Goal: Task Accomplishment & Management: Use online tool/utility

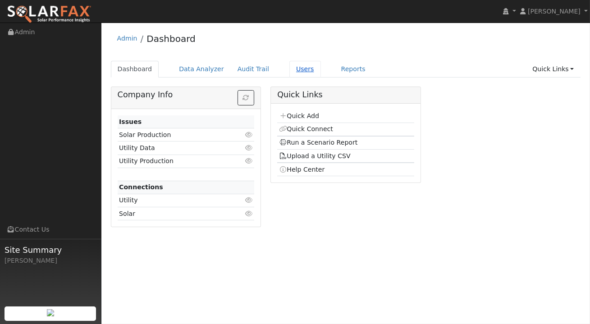
click at [292, 68] on link "Users" at bounding box center [305, 69] width 32 height 17
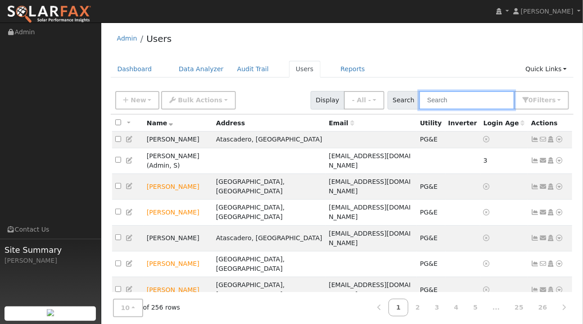
click at [458, 101] on input "text" at bounding box center [466, 100] width 95 height 18
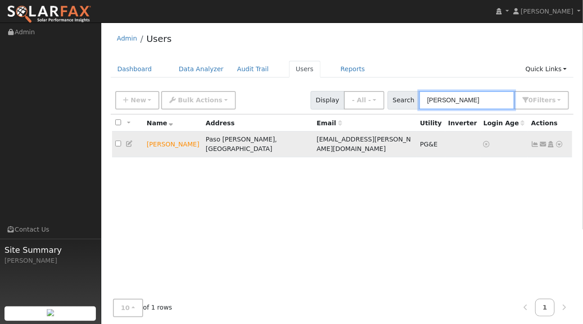
type input "johanson"
click at [560, 141] on icon at bounding box center [560, 144] width 8 height 6
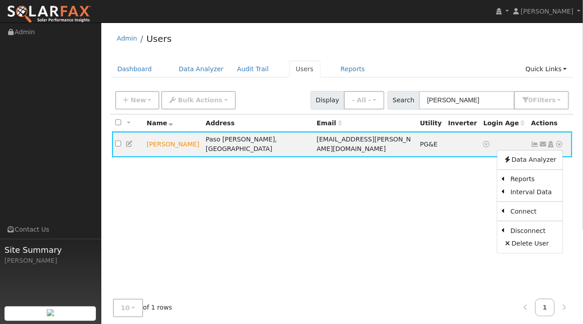
click at [0, 0] on link "Export to CSV" at bounding box center [0, 0] width 0 height 0
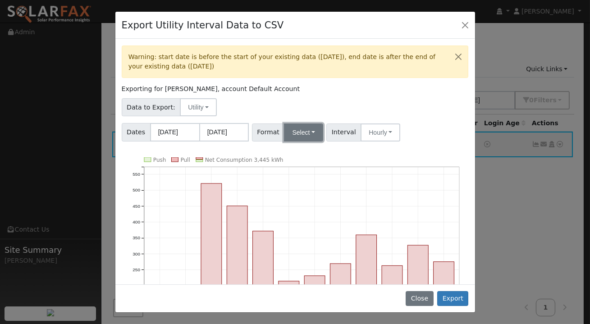
click at [309, 136] on button "Select" at bounding box center [303, 132] width 39 height 18
click at [295, 235] on link "OpenSolar" at bounding box center [314, 235] width 64 height 13
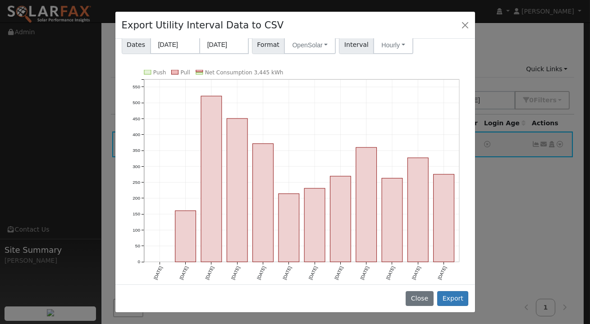
scroll to position [93, 0]
